Goal: Find specific fact: Find specific fact

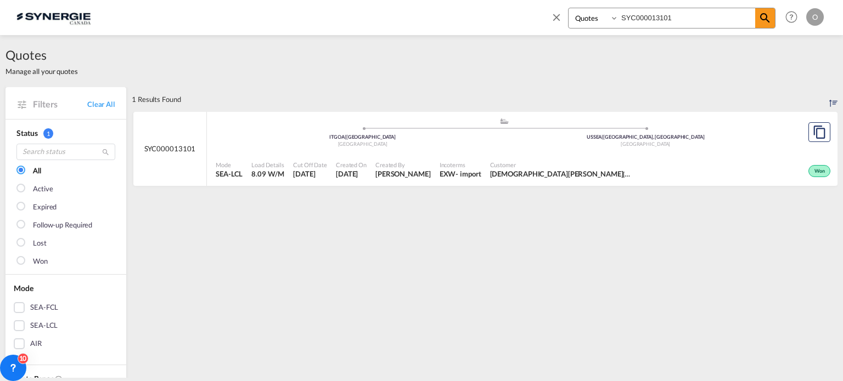
select select "Quotes"
drag, startPoint x: 672, startPoint y: 15, endPoint x: 422, endPoint y: -8, distance: 251.2
click at [422, 0] on html "Analytics Reports Dashboard Rate Search Enquiries Quotes" at bounding box center [421, 190] width 843 height 381
paste input "4250"
type input "SYC000014250"
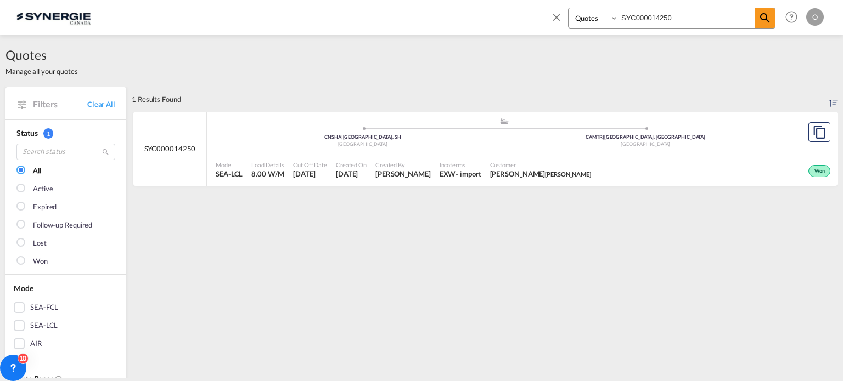
click at [414, 165] on span "Created By" at bounding box center [402, 165] width 55 height 8
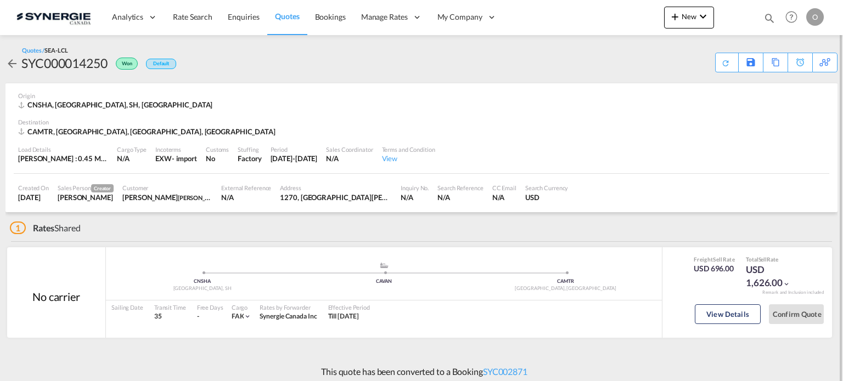
scroll to position [5, 0]
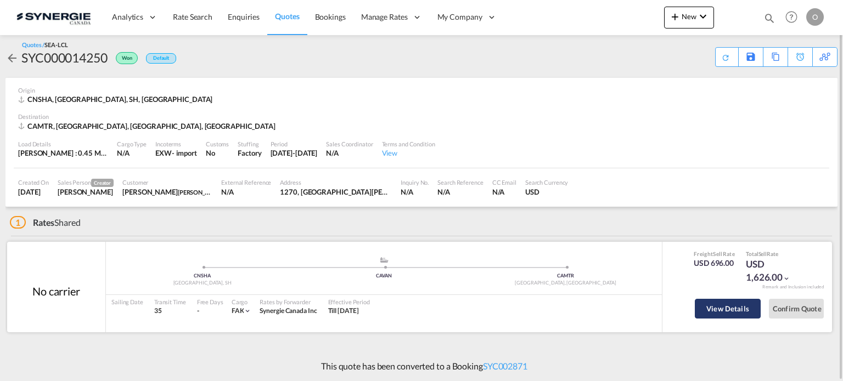
click at [714, 308] on button "View Details" at bounding box center [728, 309] width 66 height 20
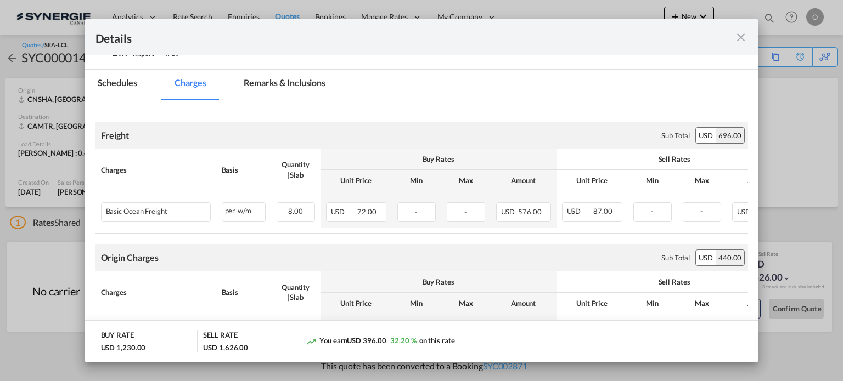
scroll to position [0, 0]
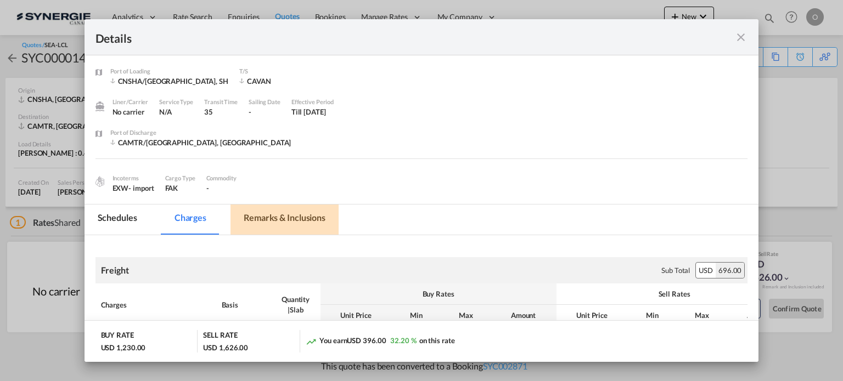
click at [277, 215] on md-tab-item "Remarks & Inclusions" at bounding box center [284, 220] width 108 height 30
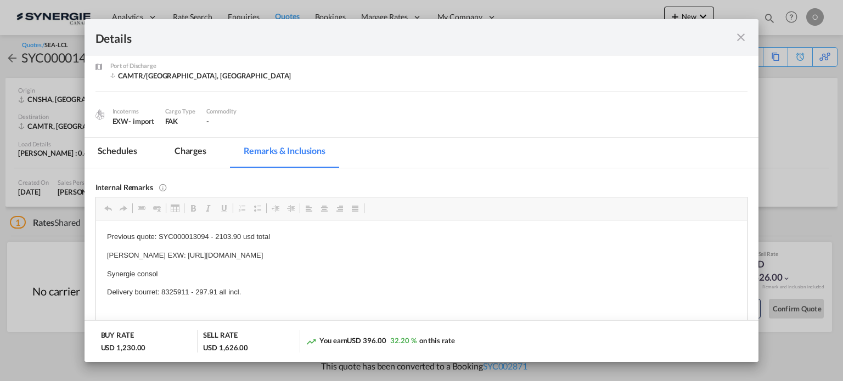
scroll to position [110, 0]
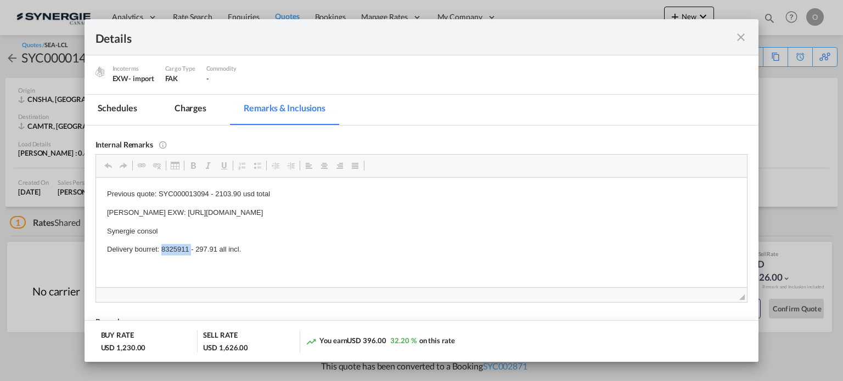
click at [171, 248] on p "Delivery bourret: 8325911 - 297.91 all incl." at bounding box center [420, 250] width 629 height 12
click at [209, 259] on span "Copy" at bounding box center [202, 256] width 34 height 16
copy p "8325911"
click at [744, 37] on md-icon "icon-close fg-AAA8AD m-0 cursor" at bounding box center [740, 37] width 13 height 13
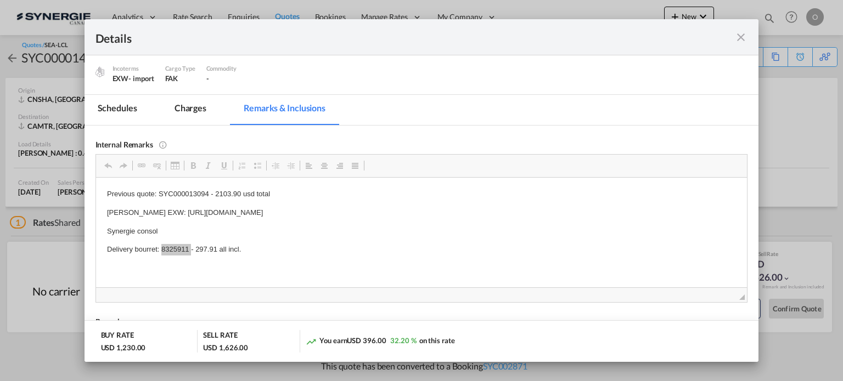
scroll to position [49, 0]
